Goal: Task Accomplishment & Management: Use online tool/utility

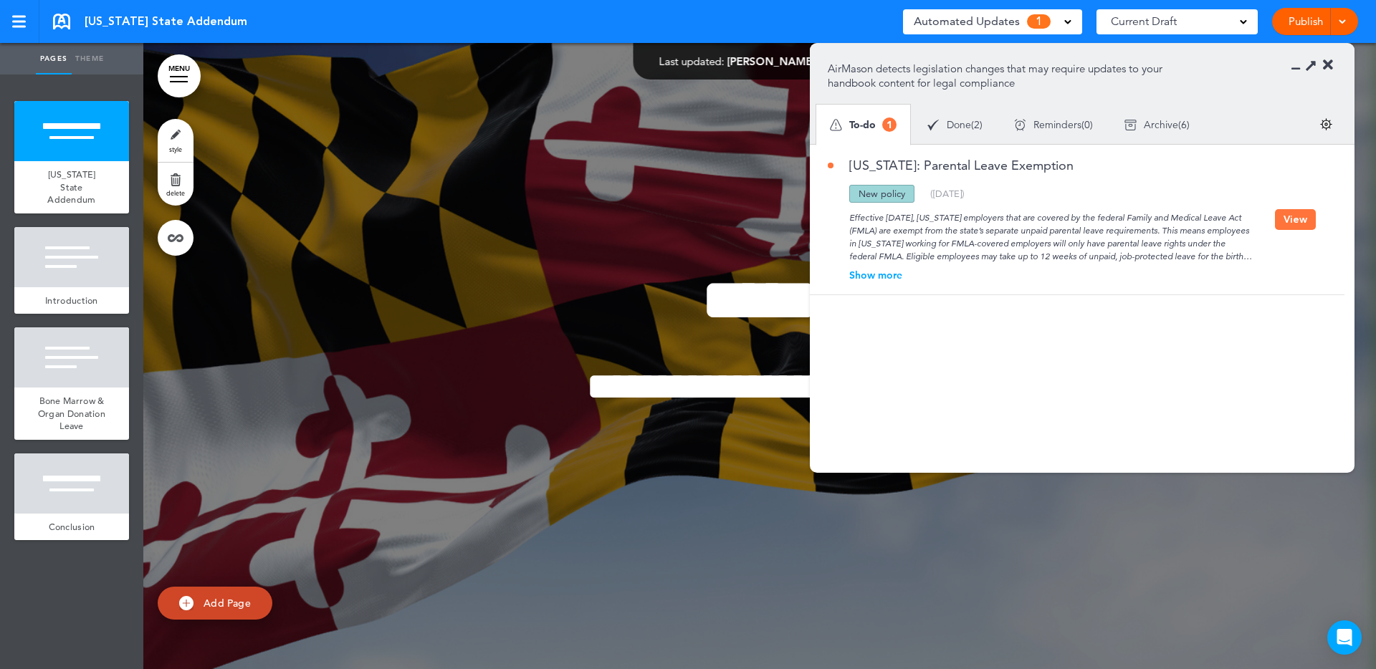
click at [874, 277] on div "Show more" at bounding box center [1051, 275] width 447 height 10
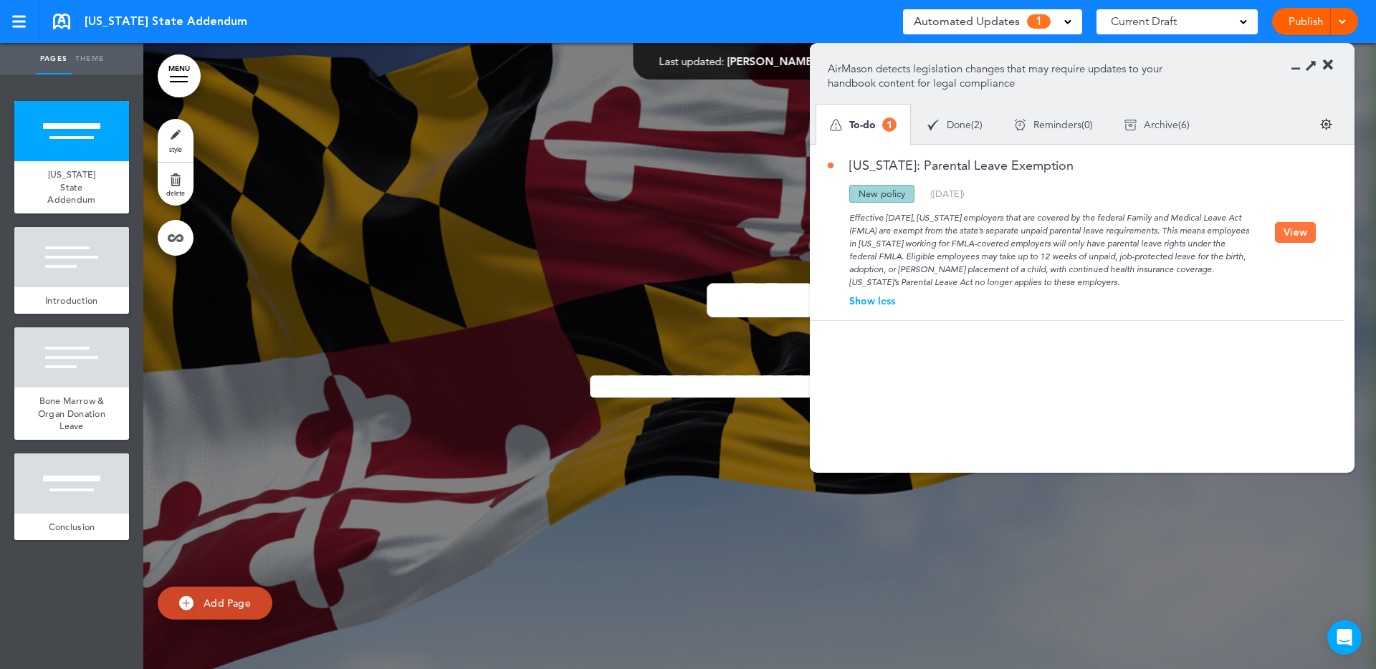
click at [1296, 234] on button "View" at bounding box center [1295, 232] width 41 height 21
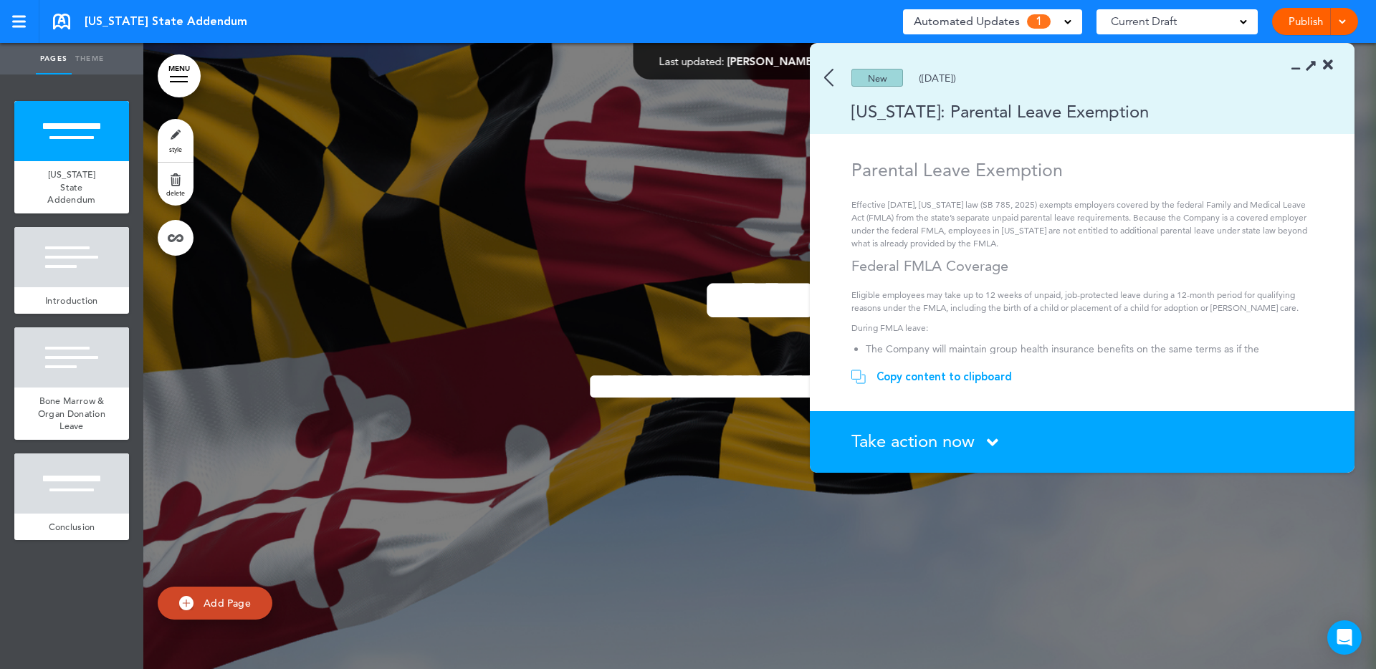
click at [997, 372] on div "Copy content to clipboard" at bounding box center [943, 377] width 135 height 14
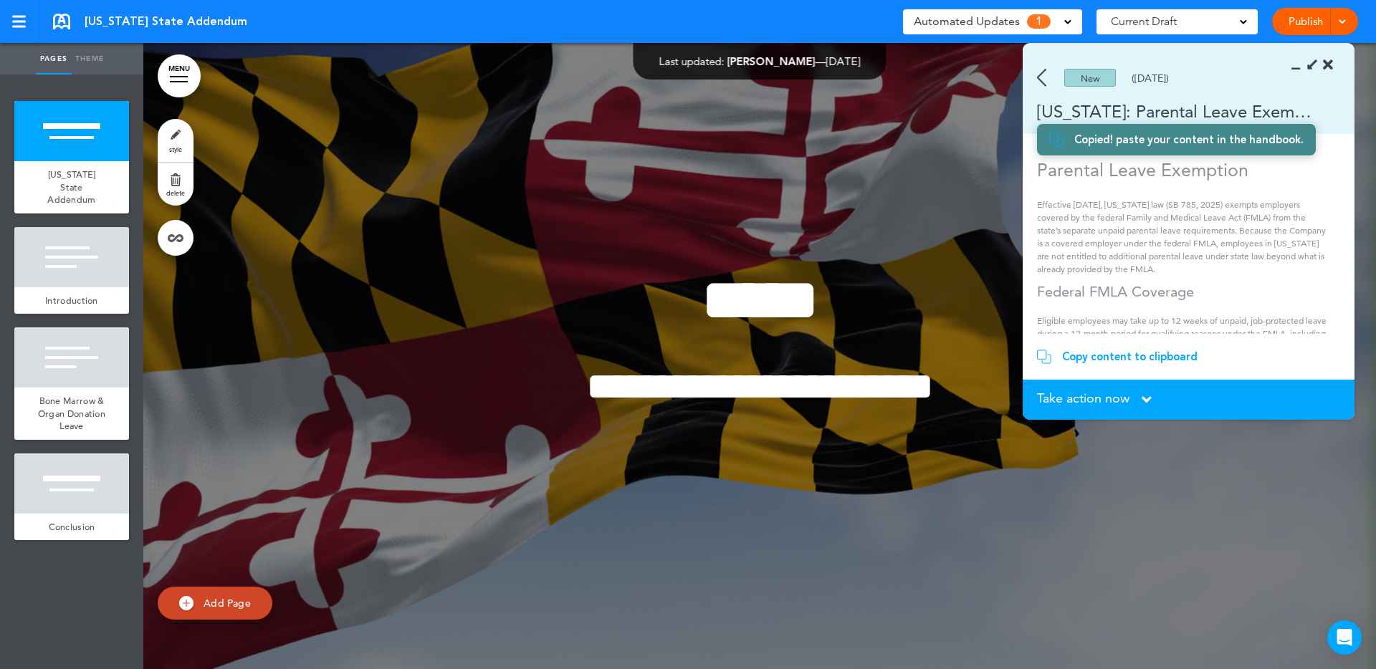
click at [1048, 80] on div "New (08/27/2025)" at bounding box center [1168, 78] width 290 height 18
click at [1034, 85] on div "New (08/27/2025)" at bounding box center [1168, 78] width 290 height 18
click at [1041, 80] on img at bounding box center [1041, 78] width 9 height 18
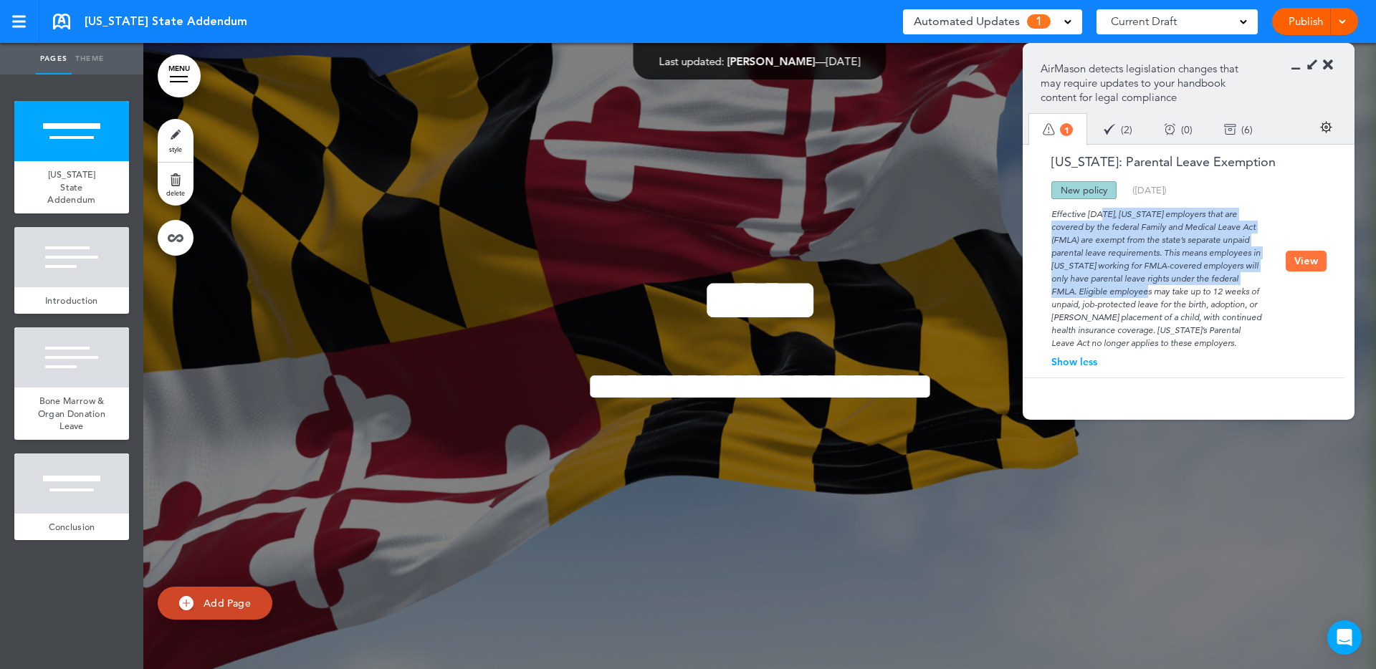
drag, startPoint x: 1050, startPoint y: 213, endPoint x: 1122, endPoint y: 289, distance: 104.4
click at [1122, 289] on div "Effective October 1, 2025, Maryland employers that are covered by the federal F…" at bounding box center [1158, 274] width 256 height 150
copy div "Effective October 1, 2025, Maryland employers that are covered by the federal F…"
click at [1300, 268] on button "View" at bounding box center [1306, 261] width 41 height 21
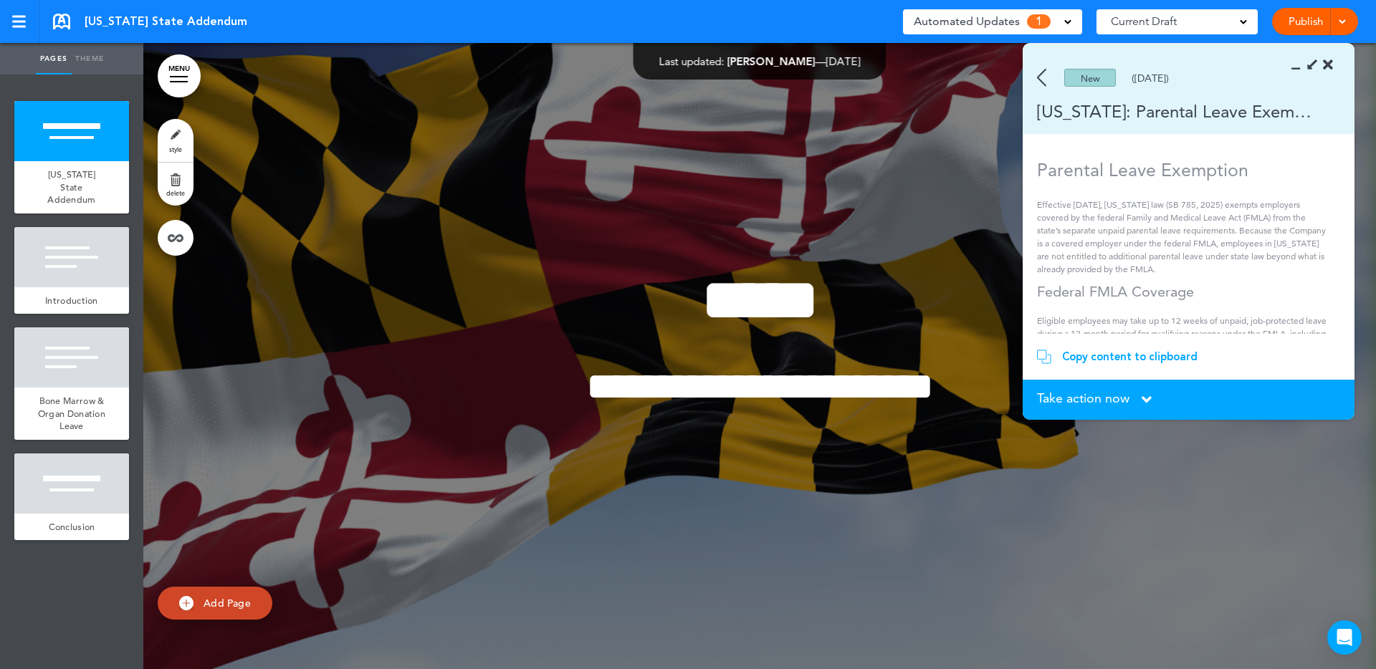
click at [1088, 408] on section "Take action now Click here to change the status What would you like to do? I ha…" at bounding box center [1189, 400] width 332 height 40
click at [1080, 401] on span "Take action now" at bounding box center [1083, 398] width 92 height 13
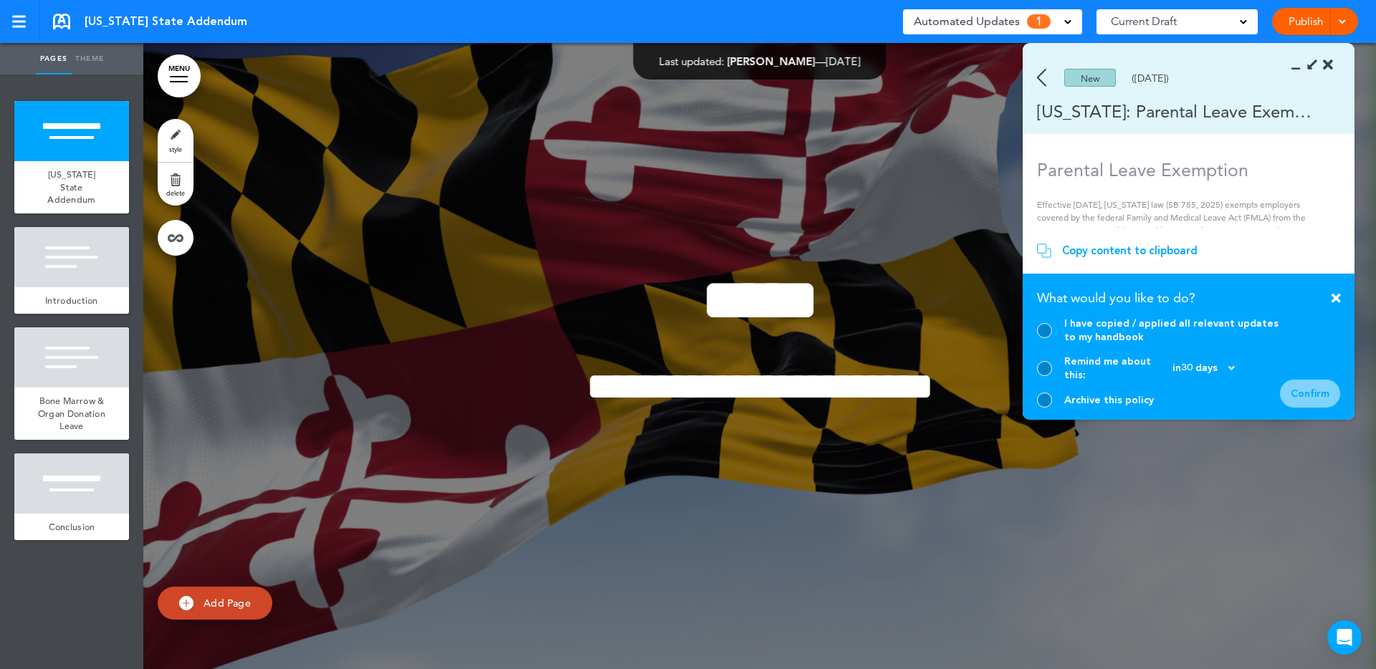
click at [1041, 399] on div at bounding box center [1044, 400] width 15 height 15
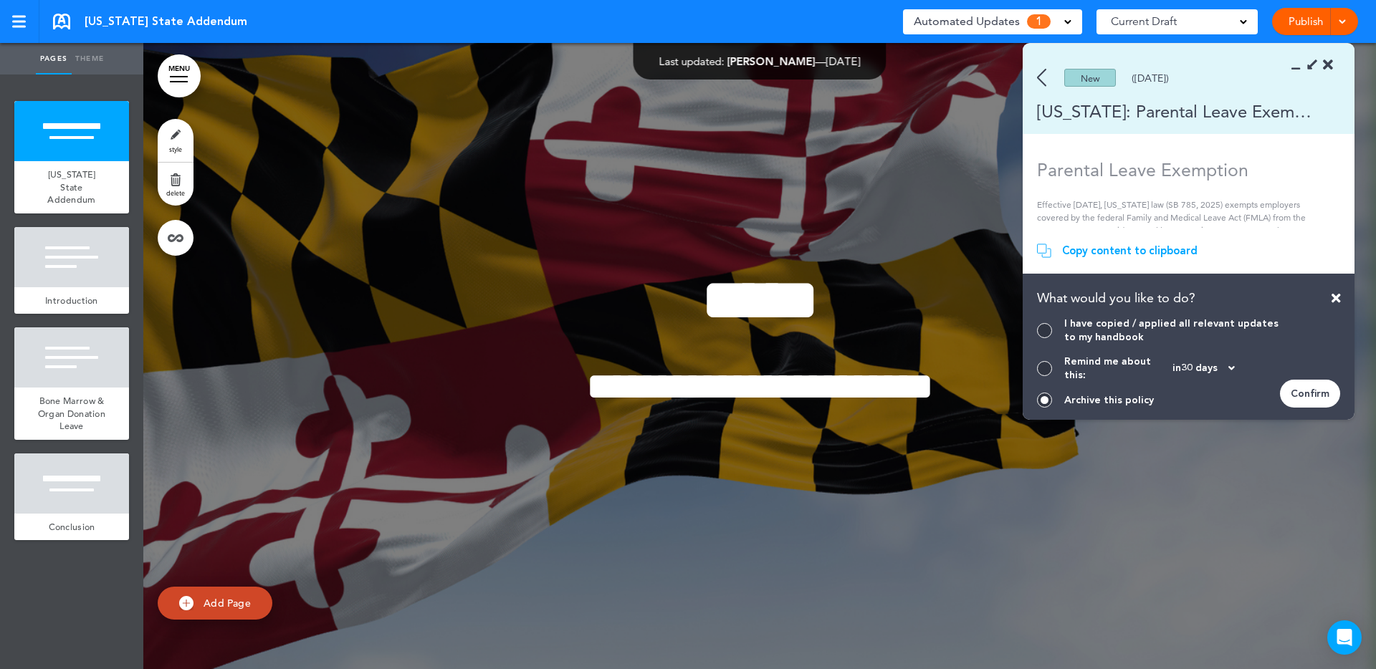
click at [1300, 393] on div "Confirm" at bounding box center [1310, 394] width 60 height 28
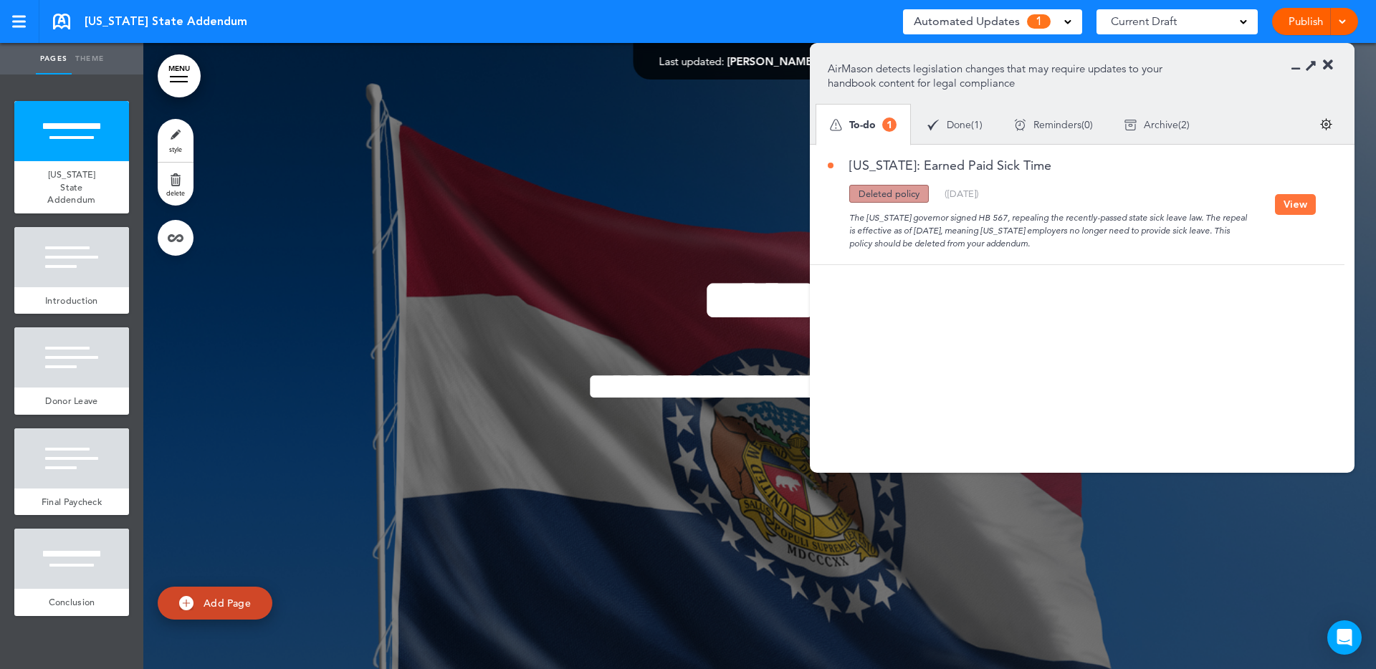
click at [1247, 234] on div "The [US_STATE] governor signed HB 567, repealing the recently-passed state sick…" at bounding box center [1051, 226] width 447 height 47
click at [1283, 204] on button "View" at bounding box center [1295, 204] width 41 height 21
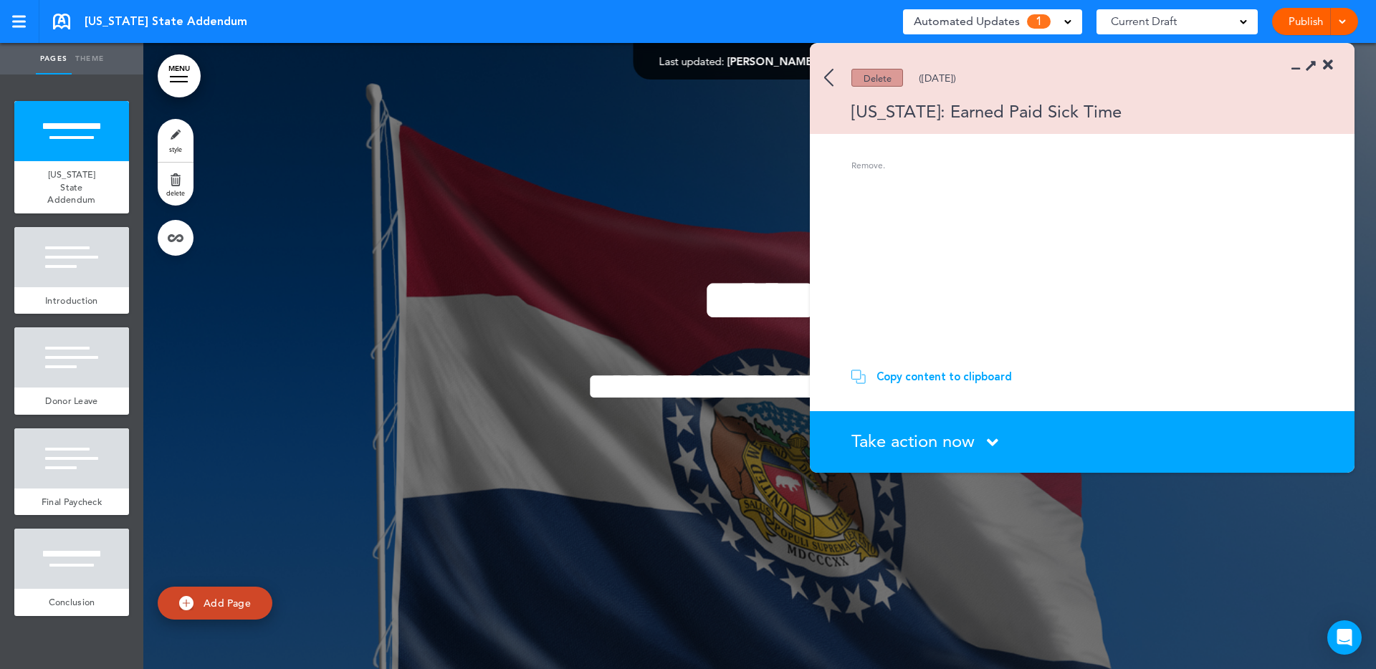
click at [924, 447] on span "Take action now" at bounding box center [912, 441] width 123 height 21
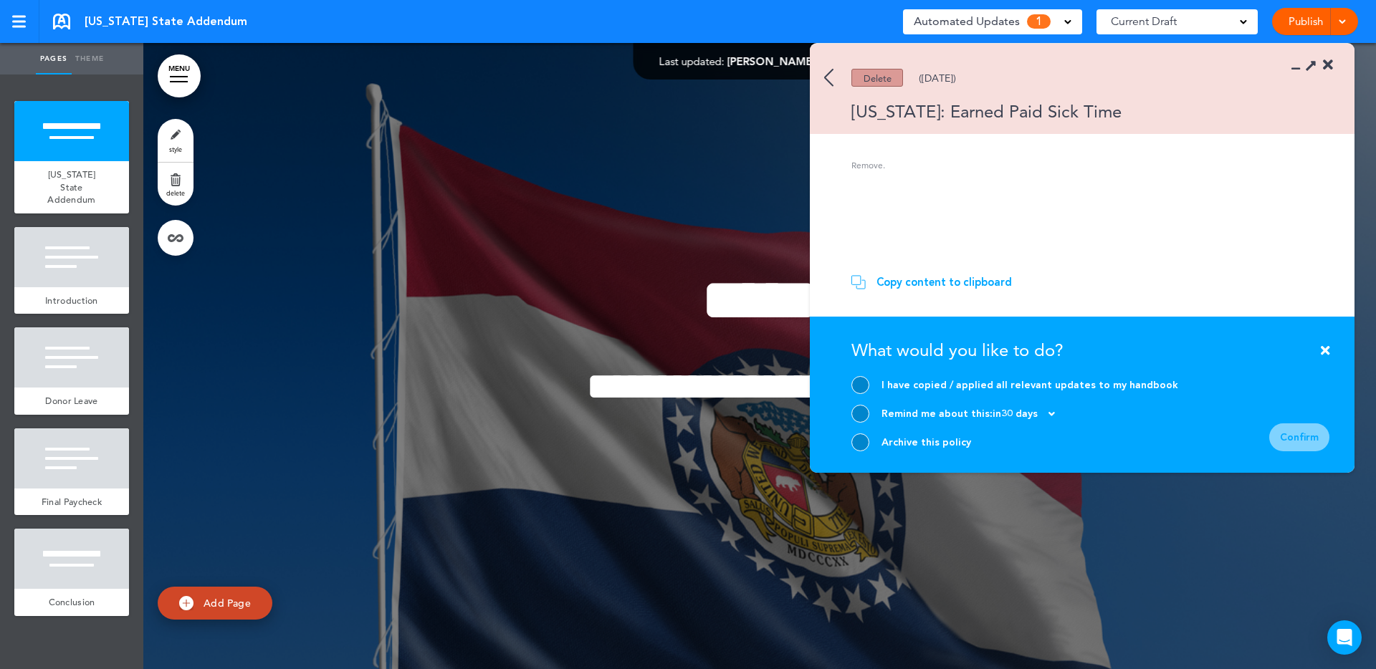
click at [859, 439] on div at bounding box center [860, 443] width 18 height 18
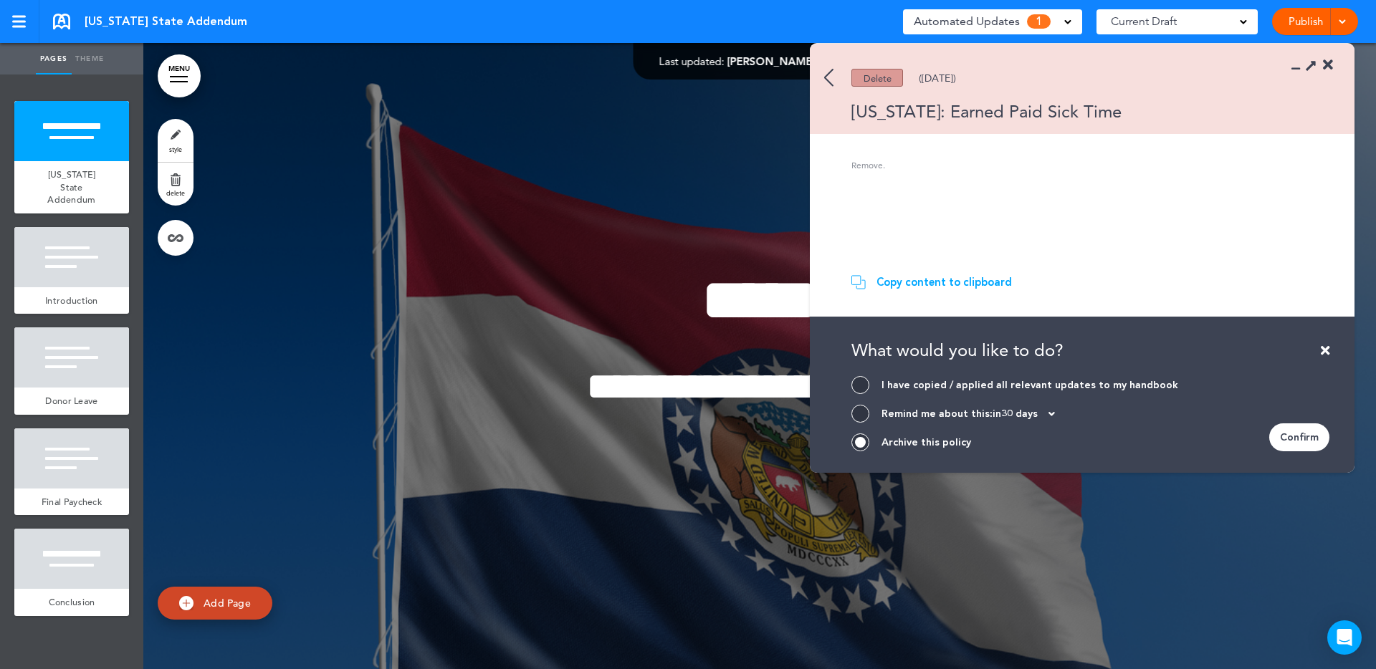
click at [1303, 440] on div "Confirm" at bounding box center [1299, 438] width 60 height 28
